Goal: Navigation & Orientation: Find specific page/section

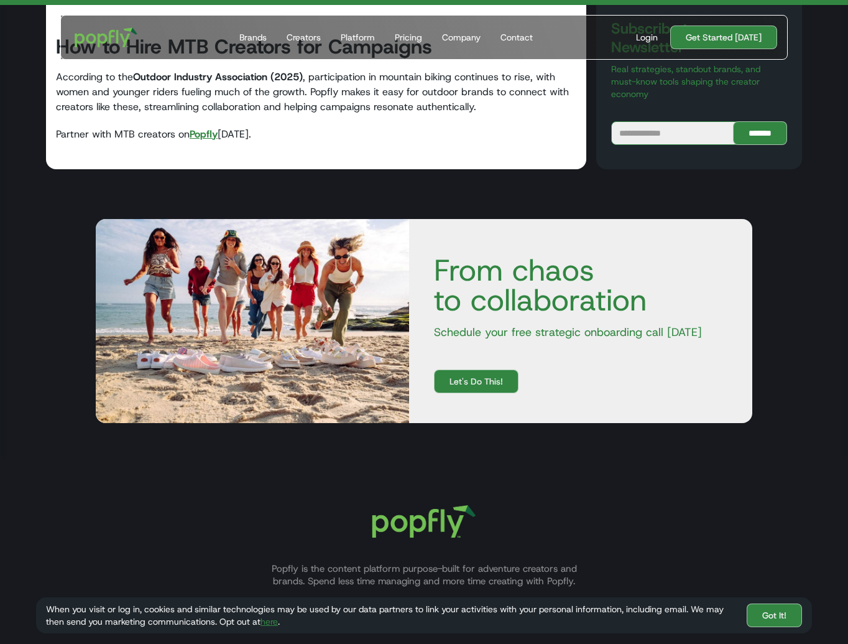
scroll to position [10502, 0]
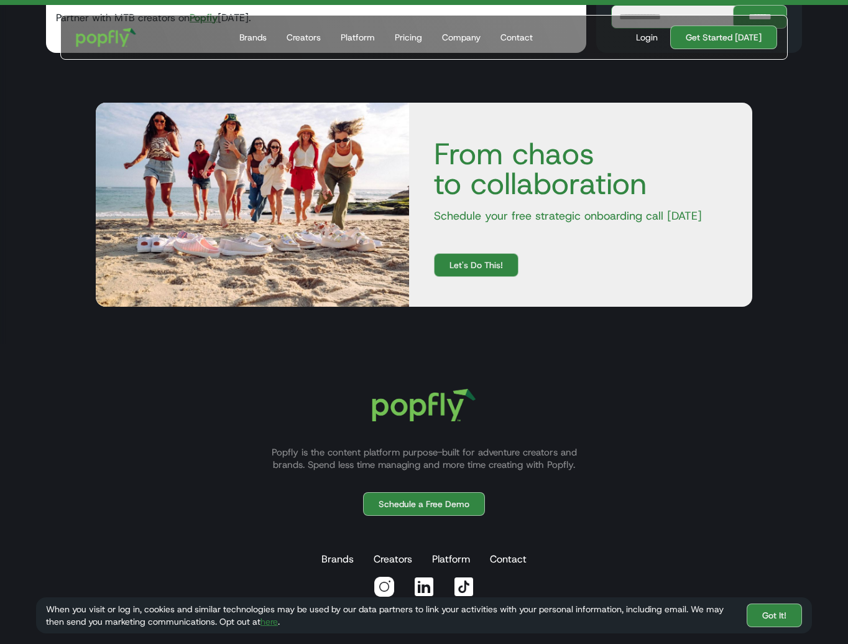
click at [122, 35] on img "home" at bounding box center [106, 37] width 77 height 36
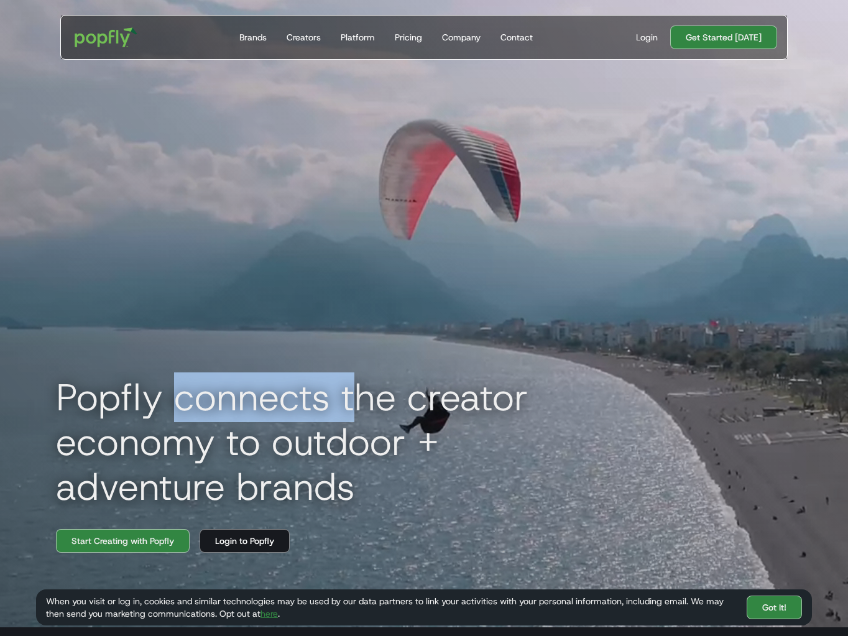
drag, startPoint x: 177, startPoint y: 408, endPoint x: 358, endPoint y: 408, distance: 180.9
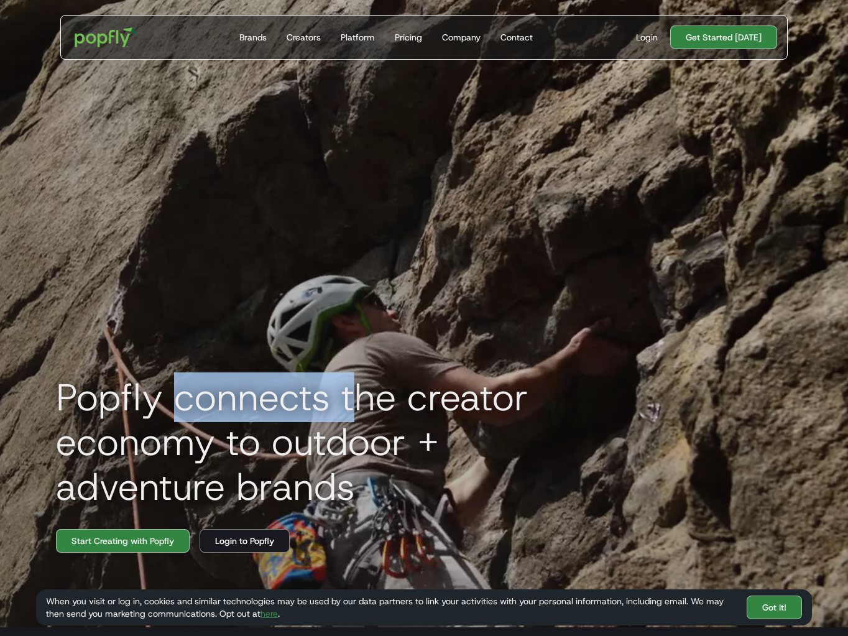
click at [358, 408] on h1 "Popfly connects the creator economy to outdoor + adventure brands" at bounding box center [326, 442] width 560 height 134
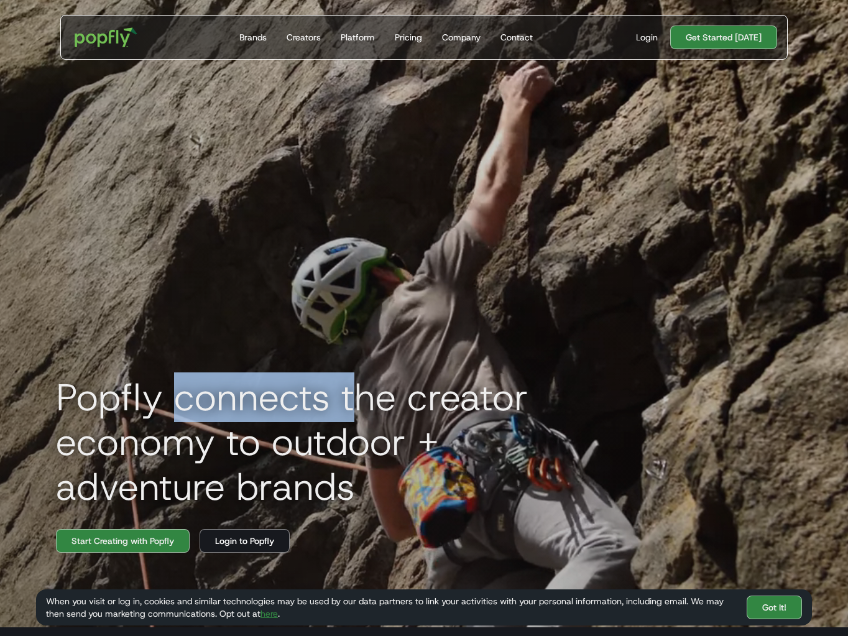
click at [358, 408] on h1 "Popfly connects the creator economy to outdoor + adventure brands" at bounding box center [326, 442] width 560 height 134
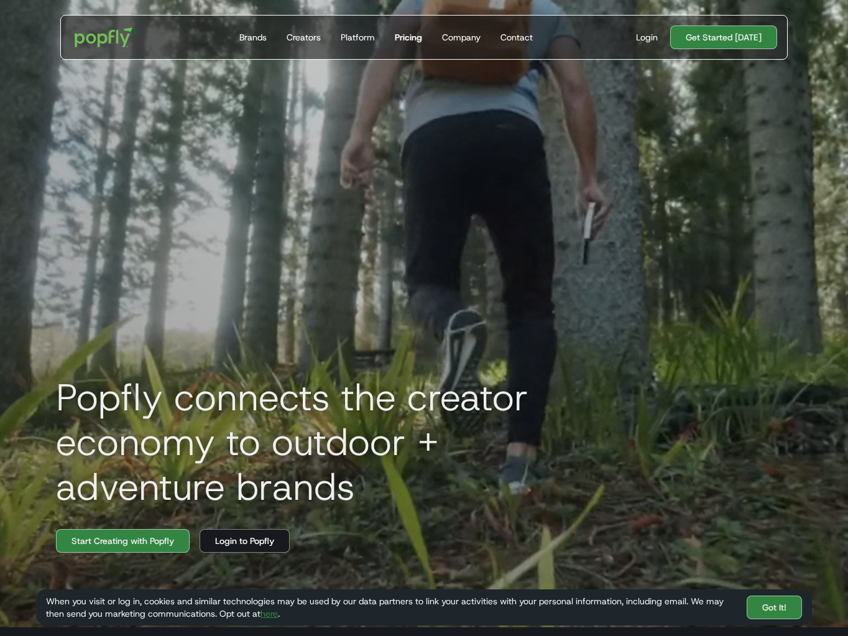
click at [413, 33] on div "Pricing" at bounding box center [408, 37] width 27 height 12
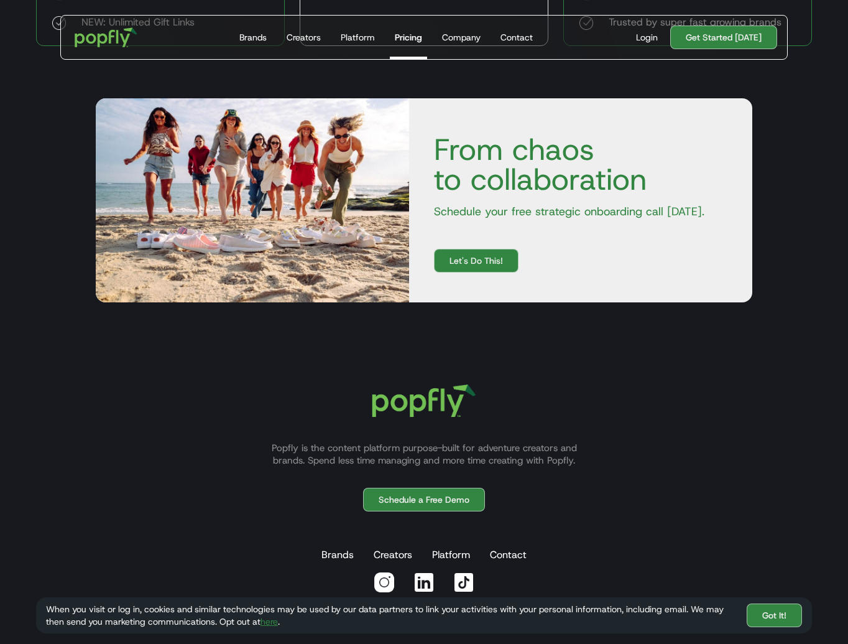
scroll to position [708, 0]
